Goal: Transaction & Acquisition: Purchase product/service

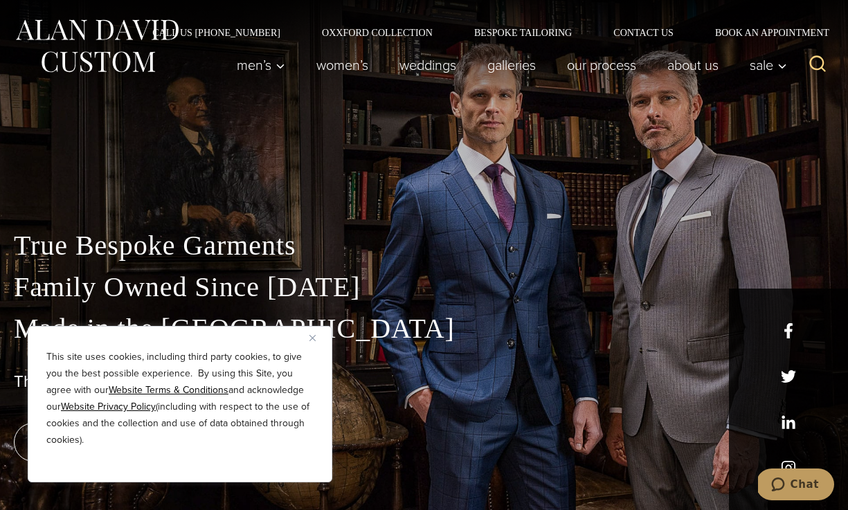
scroll to position [15, 0]
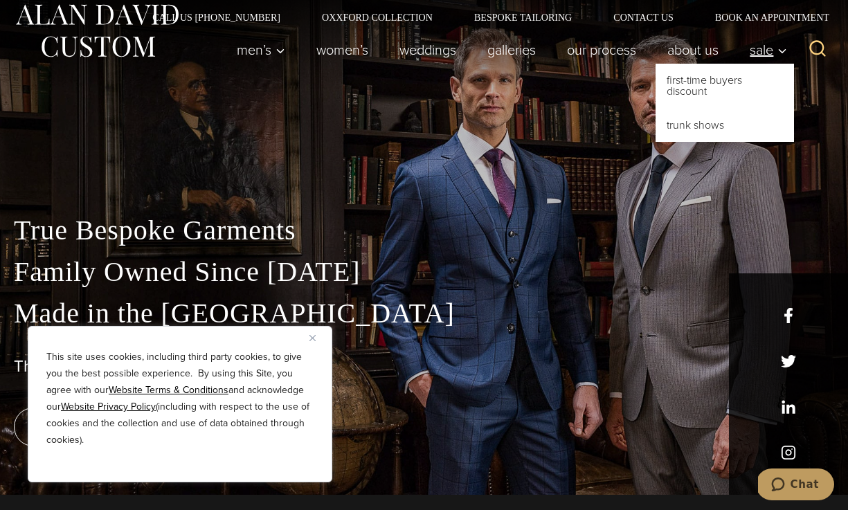
click at [767, 48] on span "Sale" at bounding box center [768, 50] width 37 height 14
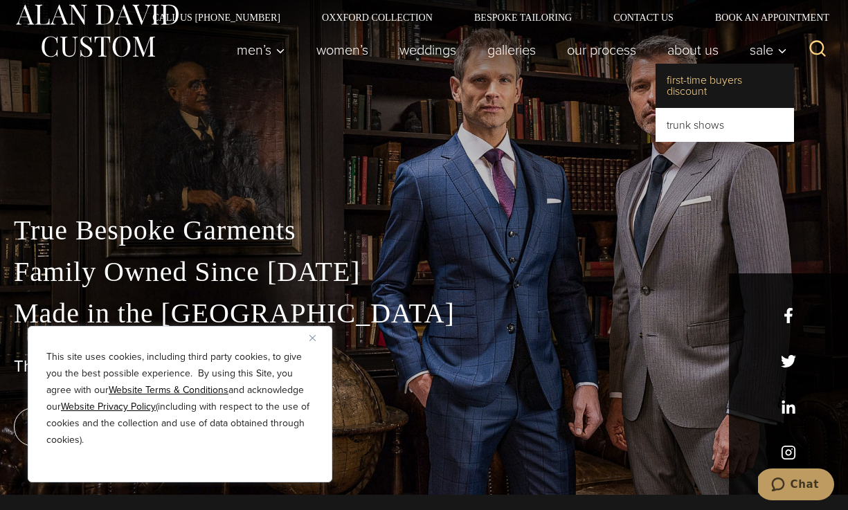
click at [707, 87] on link "First-Time Buyers Discount" at bounding box center [725, 86] width 139 height 44
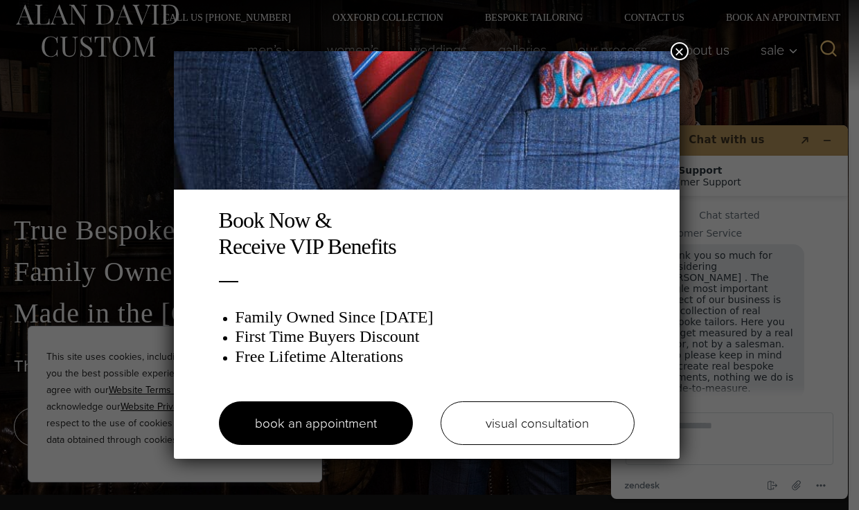
click at [679, 49] on button "×" at bounding box center [679, 51] width 18 height 18
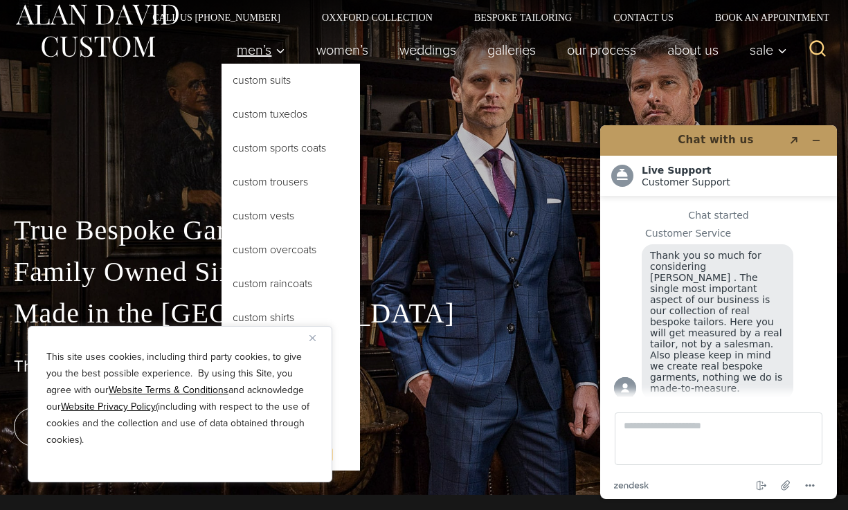
click at [255, 50] on span "Men’s" at bounding box center [261, 50] width 48 height 14
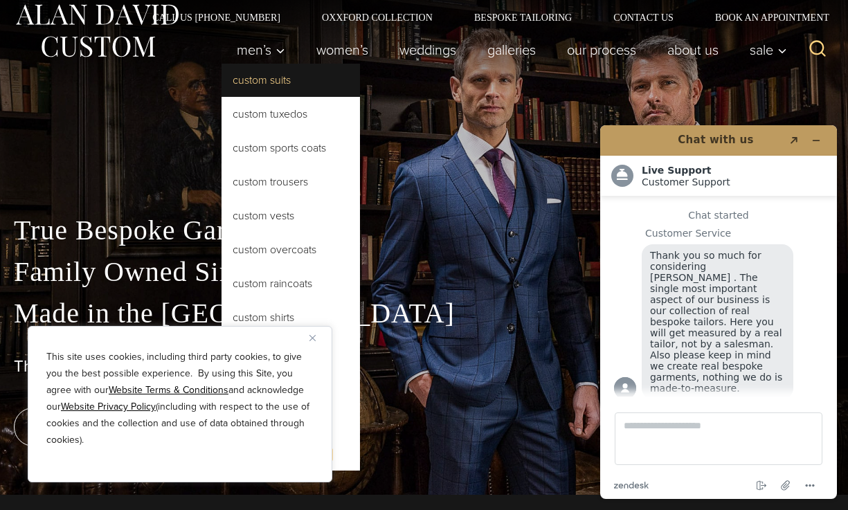
click at [254, 86] on link "Custom Suits" at bounding box center [291, 80] width 139 height 33
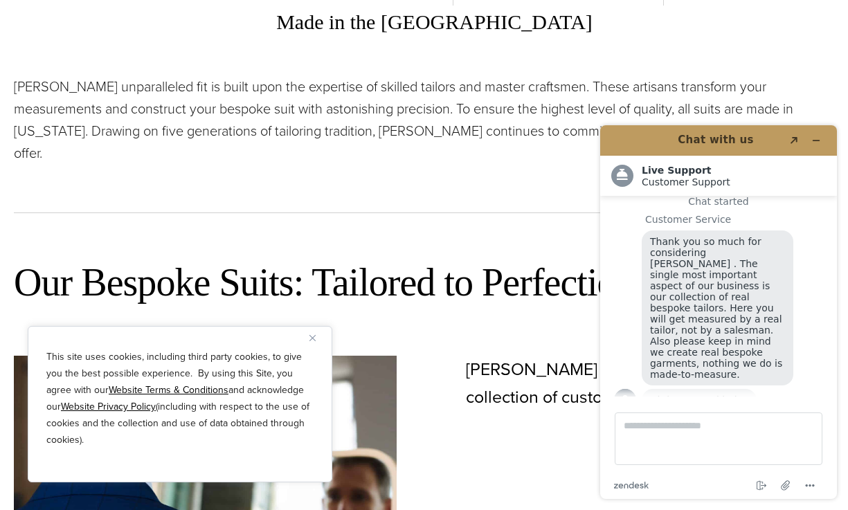
scroll to position [556, 0]
